Goal: Navigation & Orientation: Find specific page/section

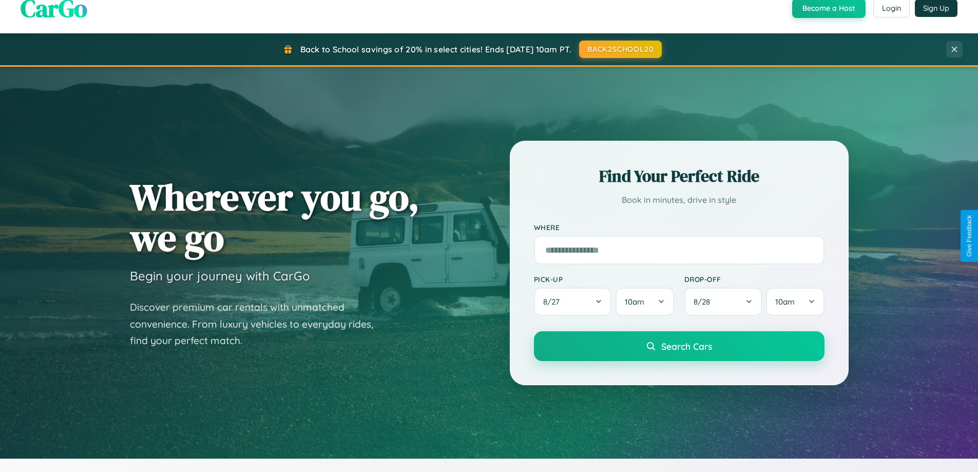
scroll to position [707, 0]
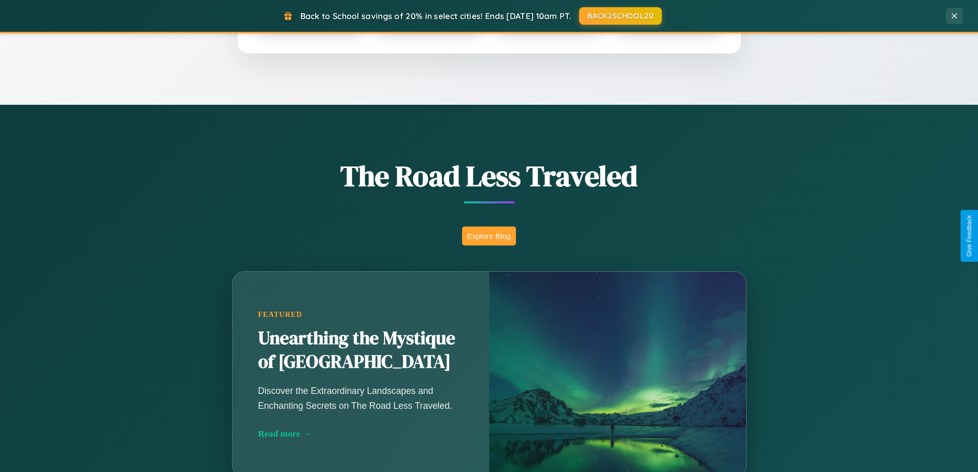
click at [489, 236] on button "Explore Blog" at bounding box center [489, 235] width 54 height 19
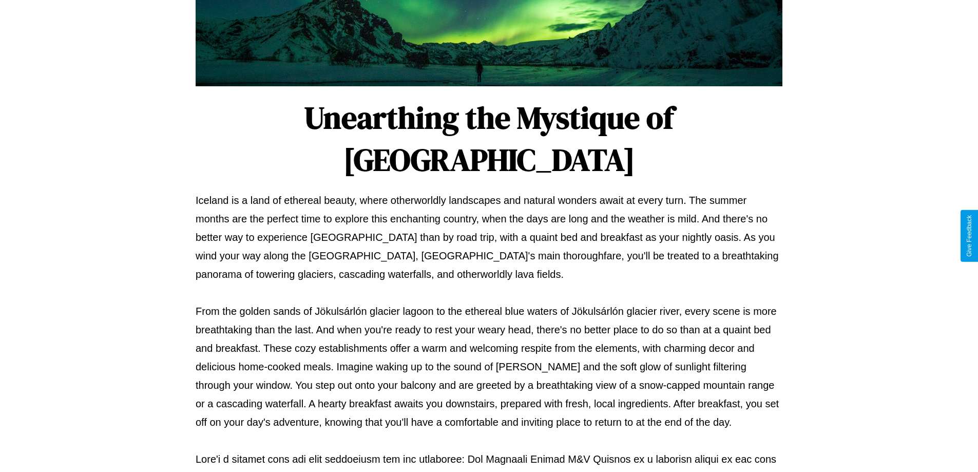
scroll to position [332, 0]
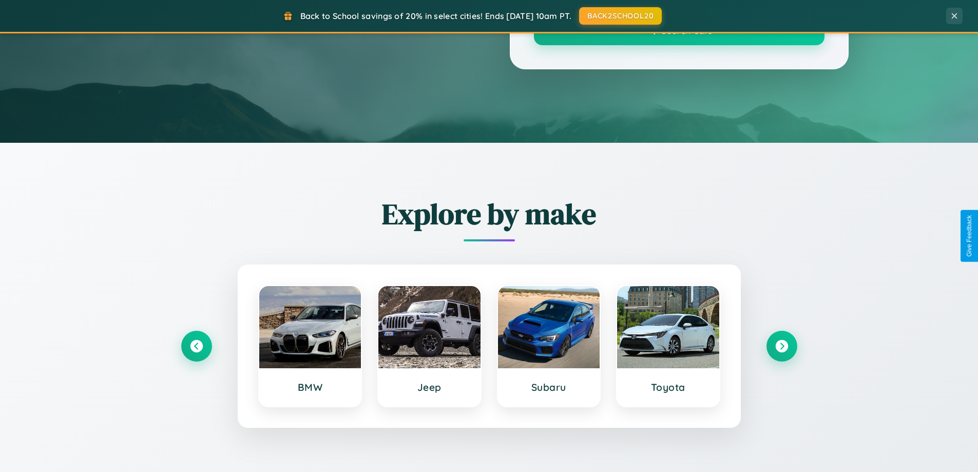
scroll to position [707, 0]
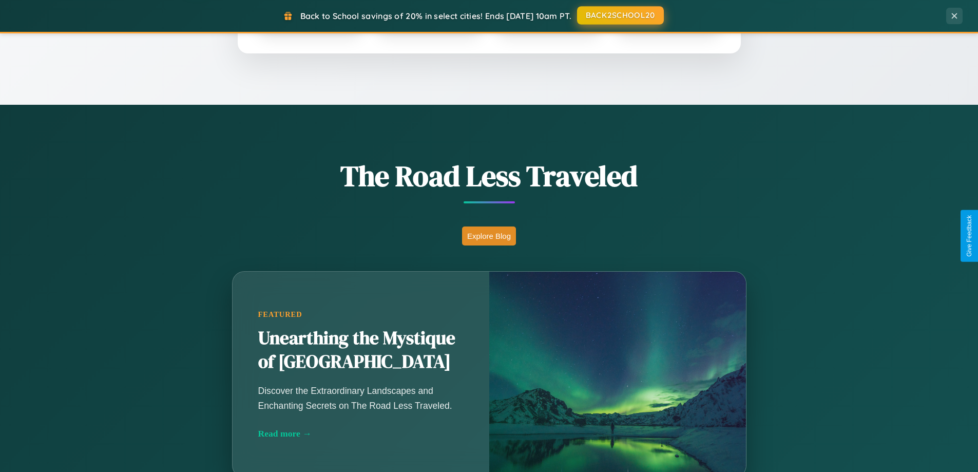
click at [620, 15] on button "BACK2SCHOOL20" at bounding box center [620, 15] width 87 height 18
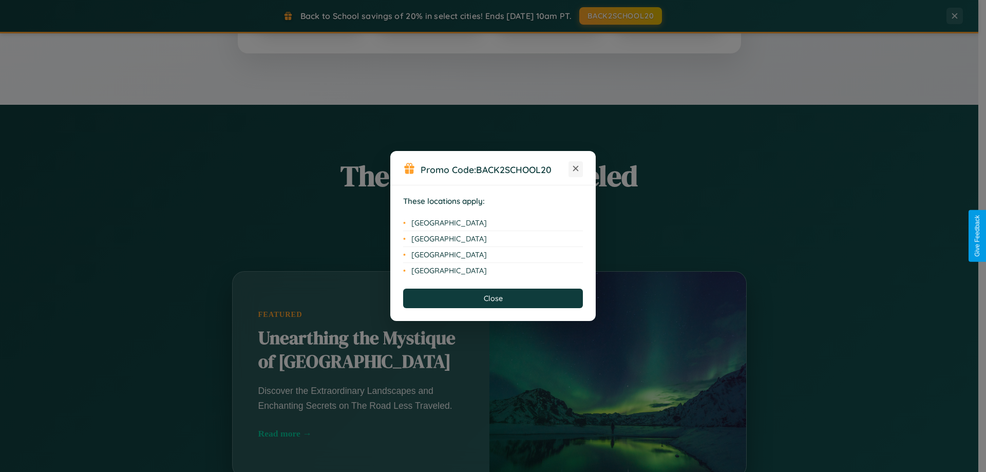
click at [576, 169] on icon at bounding box center [576, 169] width 6 height 6
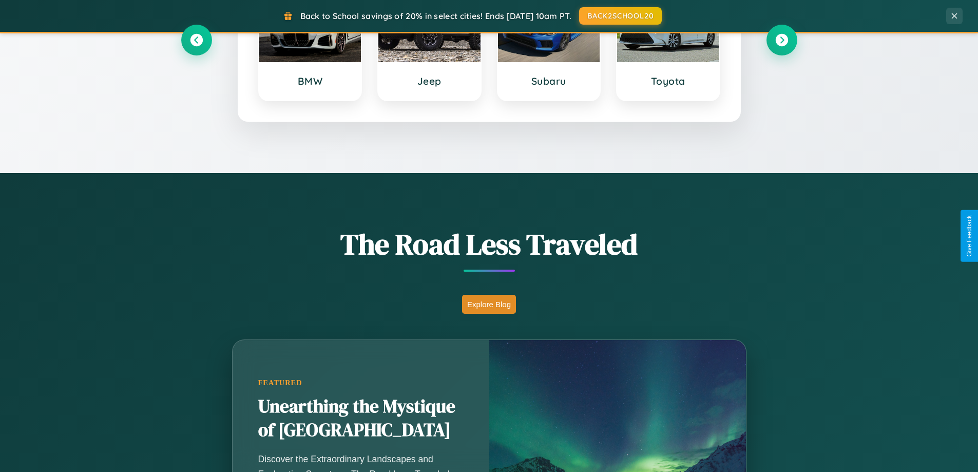
scroll to position [443, 0]
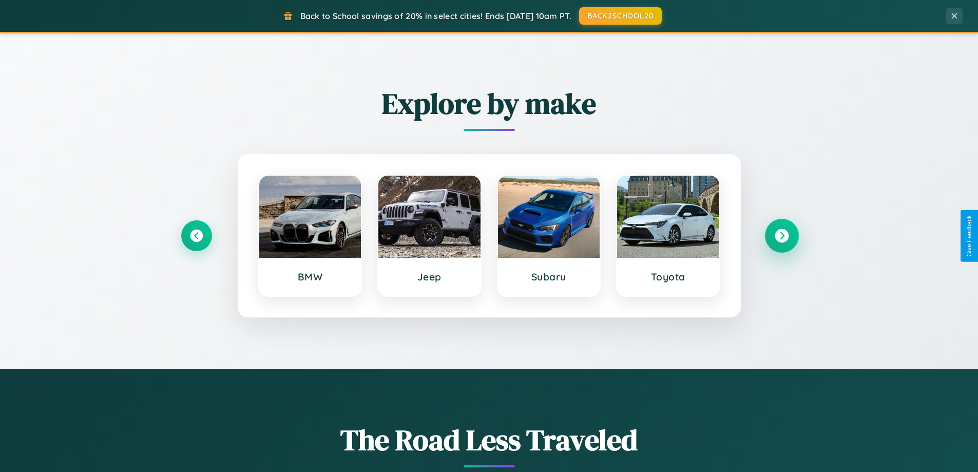
click at [782, 236] on icon at bounding box center [782, 236] width 14 height 14
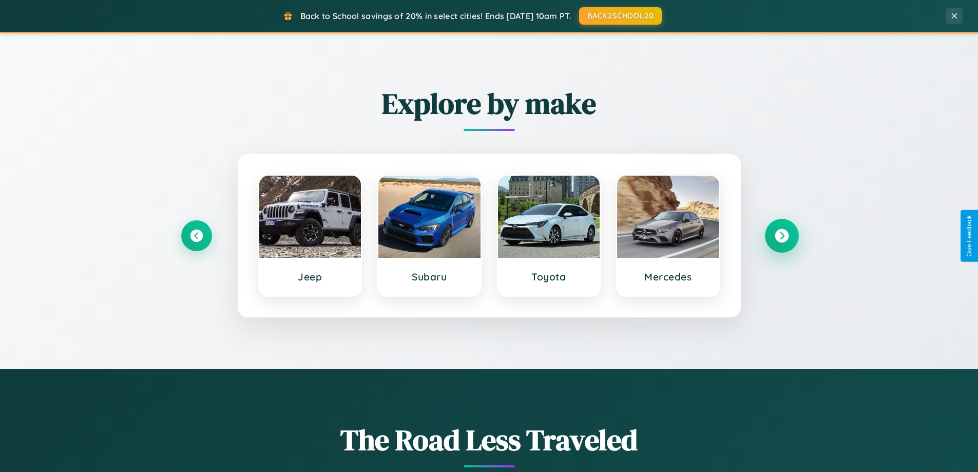
click at [782, 236] on icon at bounding box center [782, 236] width 14 height 14
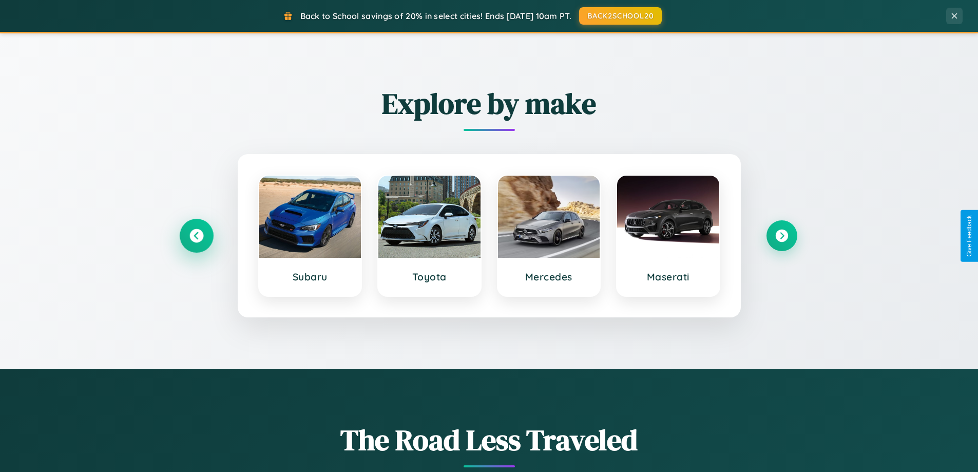
click at [196, 236] on icon at bounding box center [196, 236] width 14 height 14
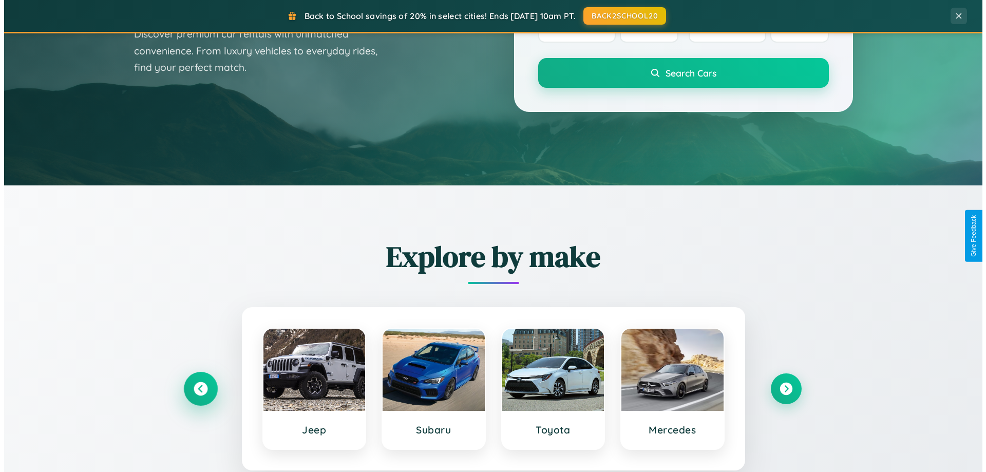
scroll to position [0, 0]
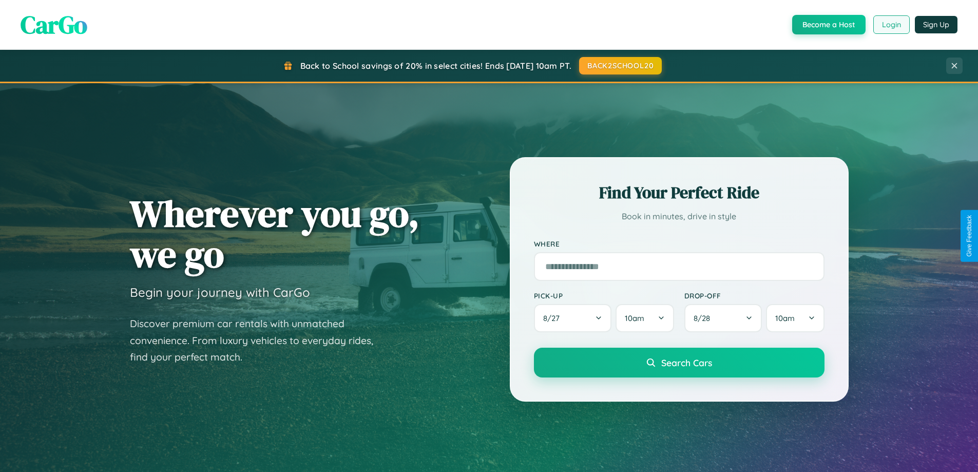
click at [891, 25] on button "Login" at bounding box center [892, 24] width 36 height 18
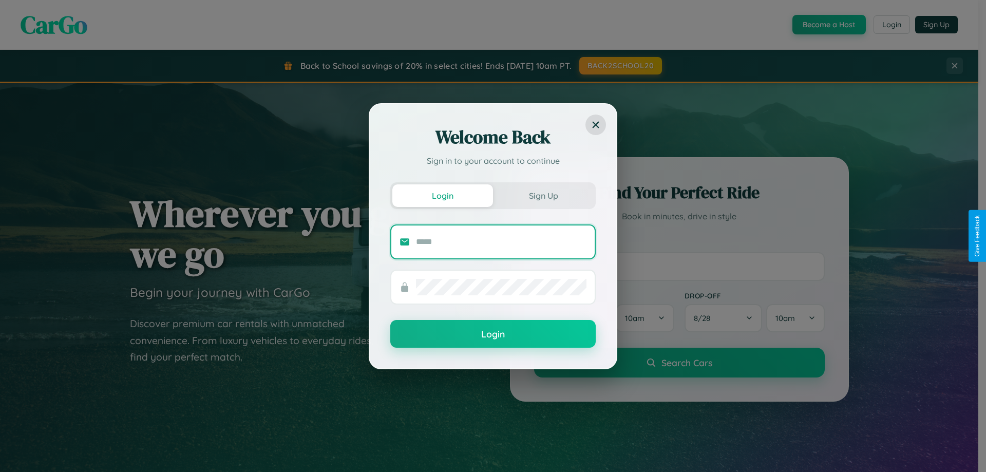
click at [501, 241] on input "text" at bounding box center [501, 242] width 170 height 16
type input "**********"
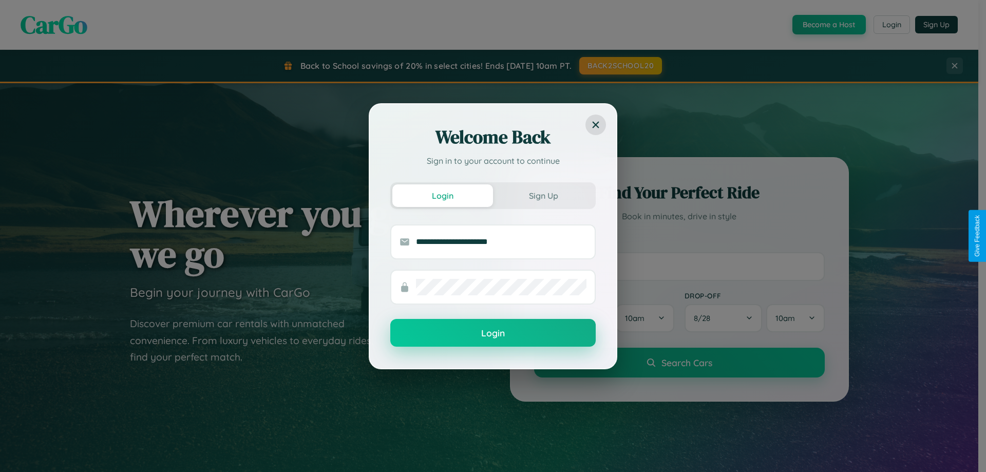
click at [493, 333] on button "Login" at bounding box center [492, 333] width 205 height 28
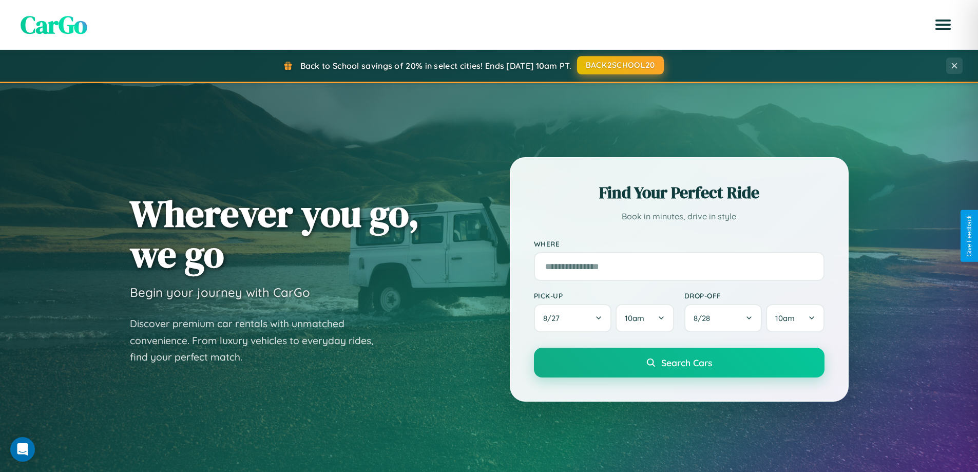
click at [620, 65] on button "BACK2SCHOOL20" at bounding box center [620, 65] width 87 height 18
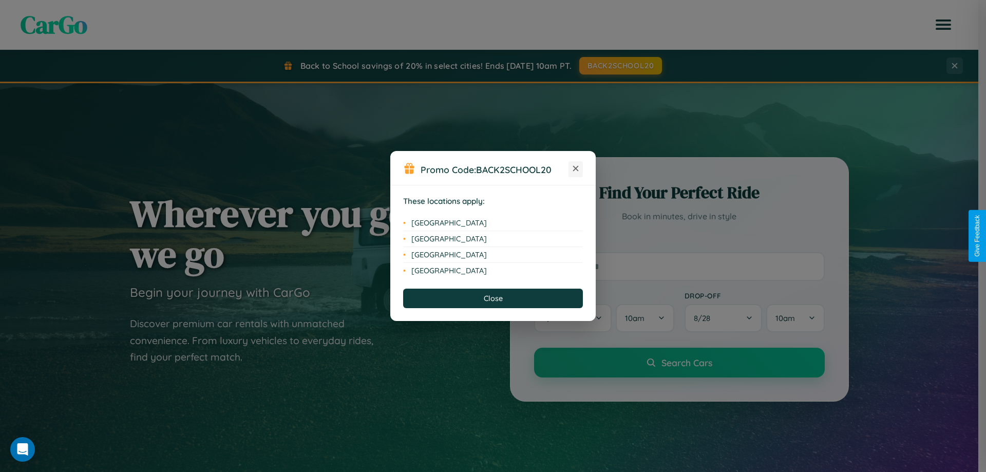
click at [576, 169] on icon at bounding box center [576, 169] width 6 height 6
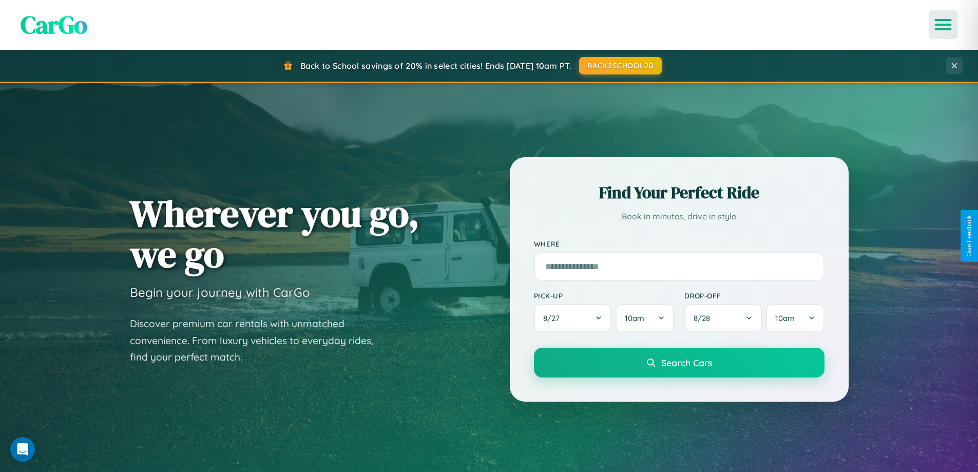
click at [943, 25] on icon "Open menu" at bounding box center [943, 24] width 15 height 9
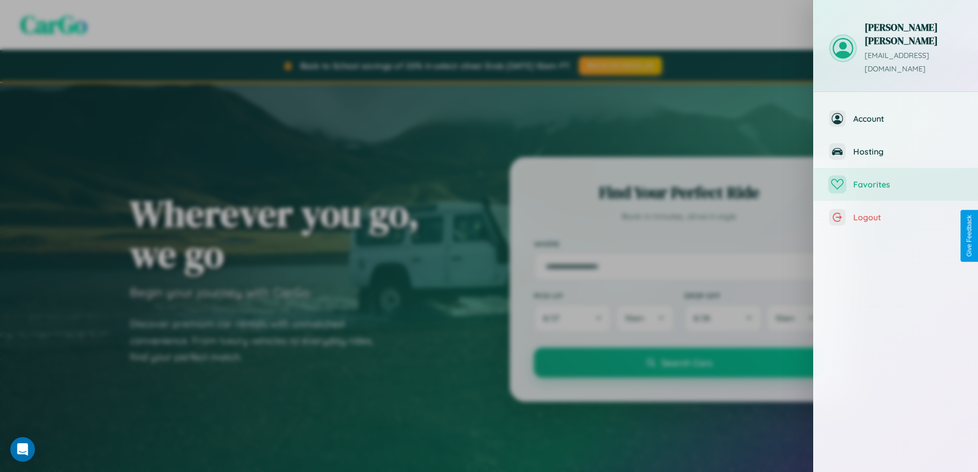
click at [896, 179] on span "Favorites" at bounding box center [907, 184] width 109 height 10
